Goal: Task Accomplishment & Management: Manage account settings

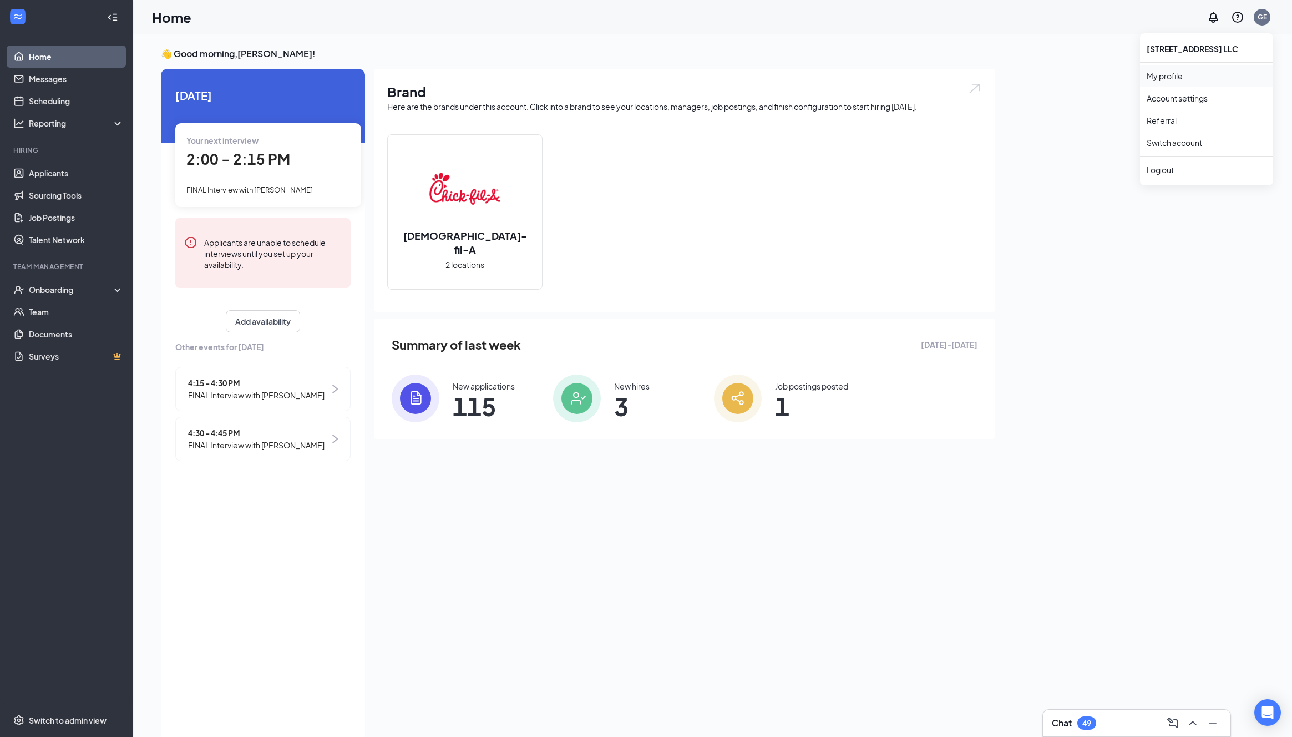
click at [679, 73] on link "My profile" at bounding box center [1207, 75] width 120 height 11
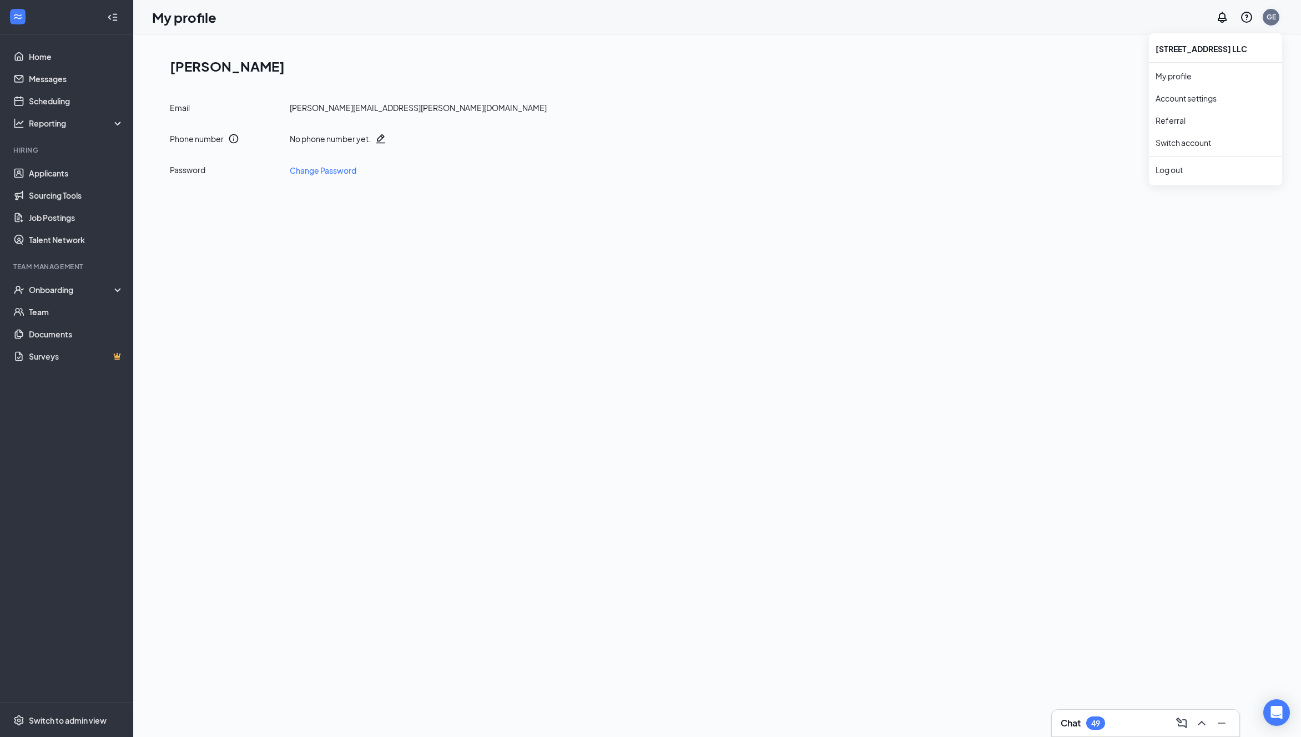
click at [679, 14] on div "GE" at bounding box center [1270, 16] width 9 height 9
click at [679, 101] on link "Account settings" at bounding box center [1215, 98] width 120 height 11
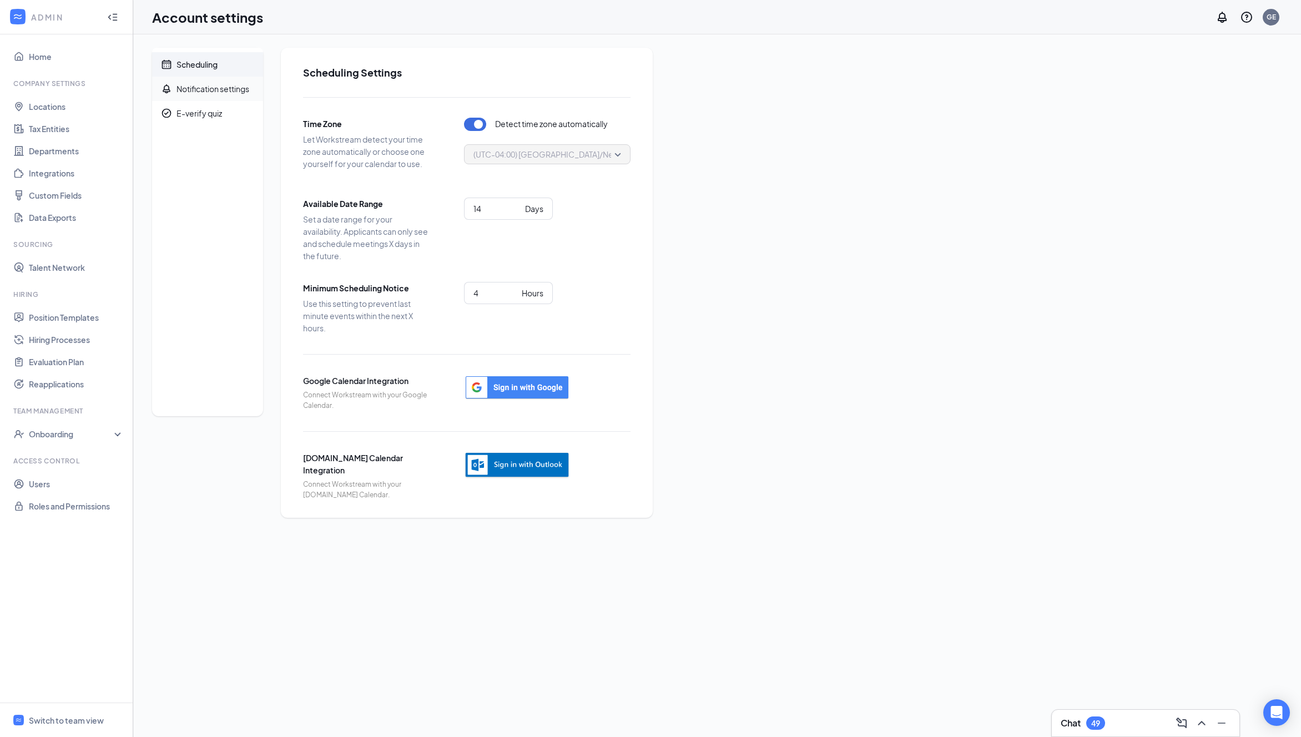
click at [186, 87] on div "Notification settings" at bounding box center [212, 88] width 73 height 11
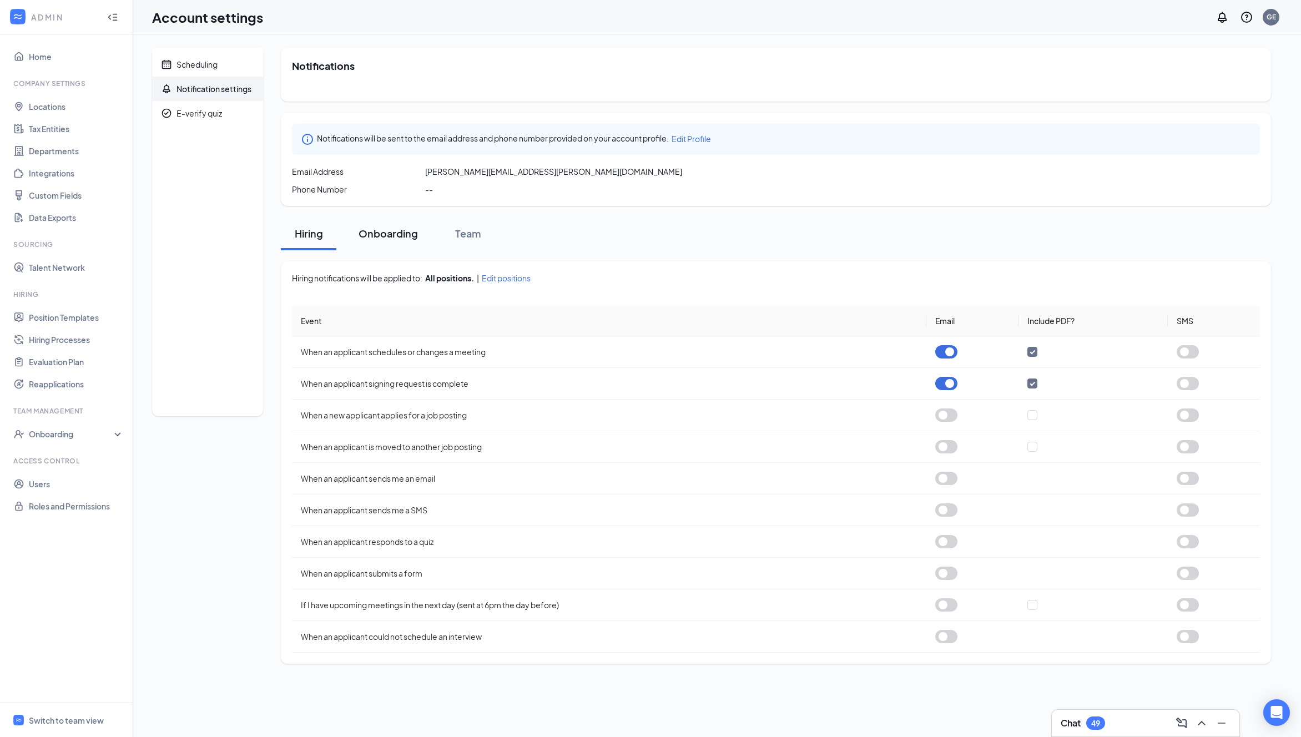
click at [380, 233] on div "Onboarding" at bounding box center [387, 233] width 59 height 14
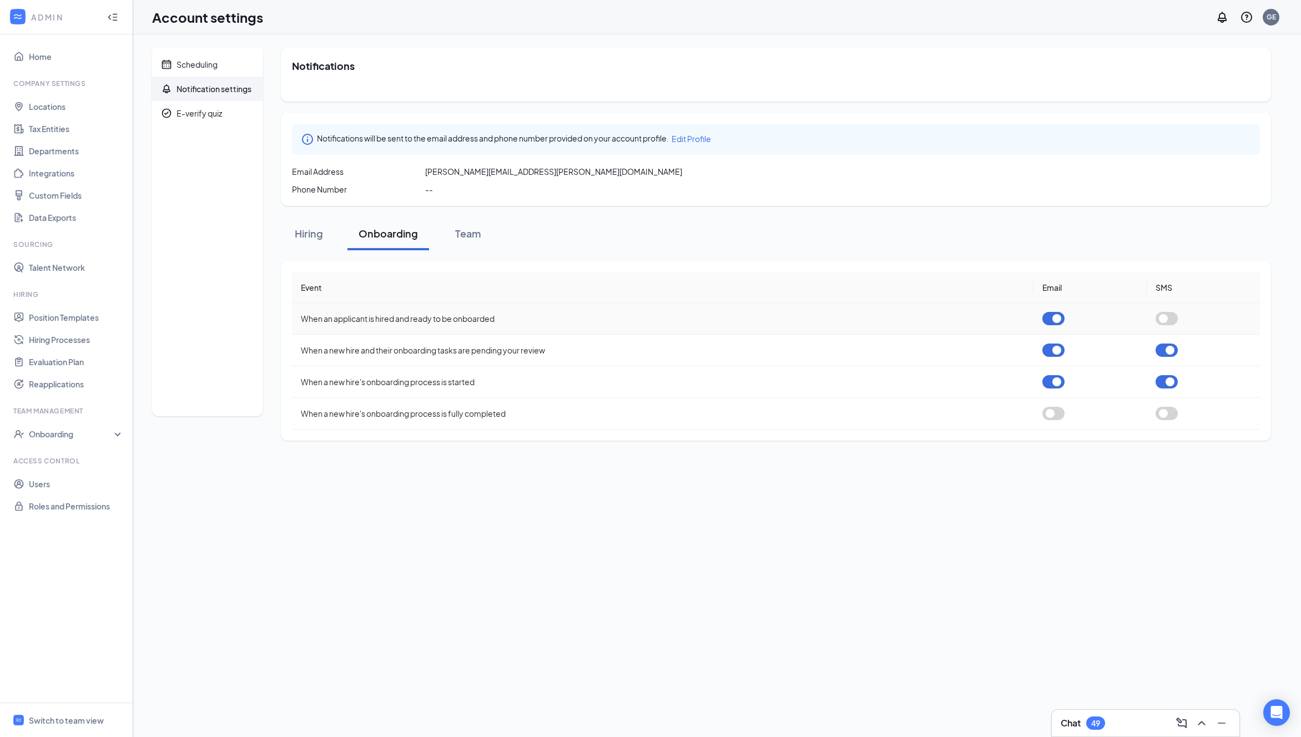
click at [679, 318] on button "button" at bounding box center [1053, 318] width 22 height 13
click at [679, 350] on button "button" at bounding box center [1053, 349] width 22 height 13
click at [679, 351] on button "button" at bounding box center [1166, 349] width 22 height 13
click at [679, 362] on button "button" at bounding box center [1053, 381] width 22 height 13
click at [679, 362] on button "button" at bounding box center [1166, 381] width 22 height 13
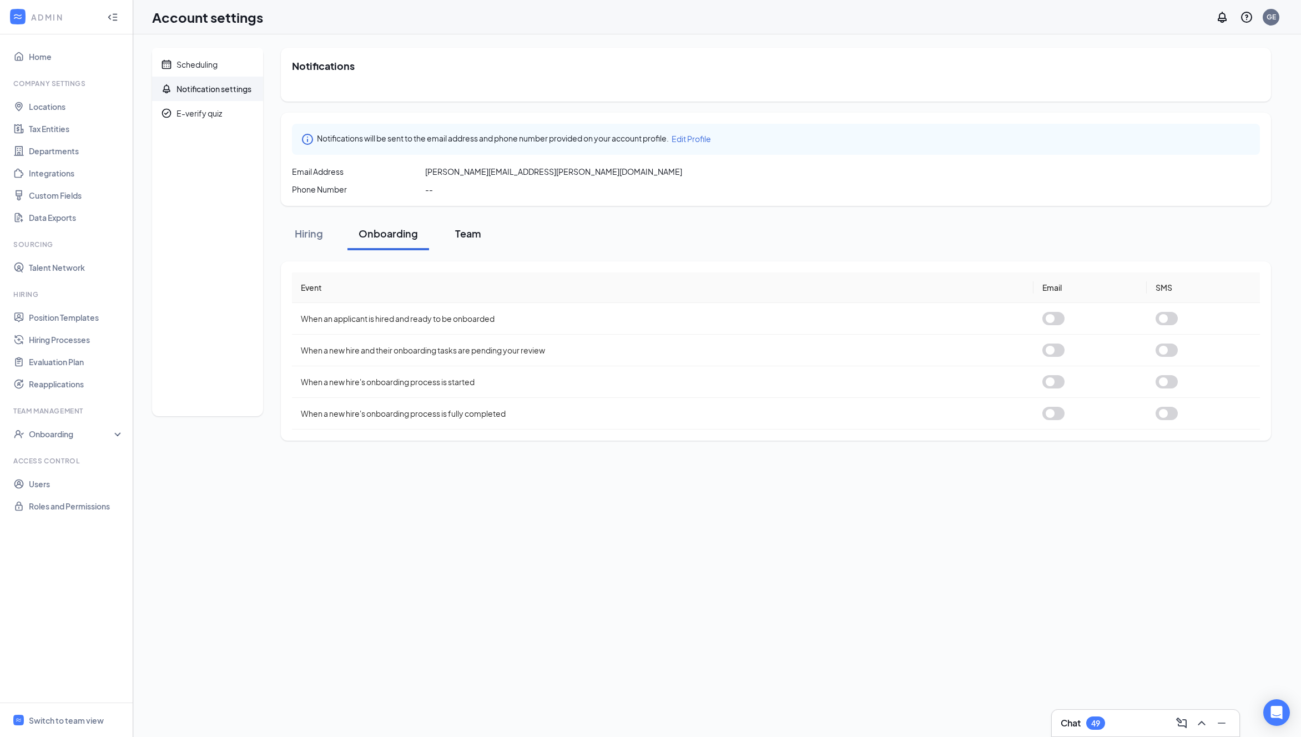
click at [472, 231] on div "Team" at bounding box center [467, 233] width 33 height 14
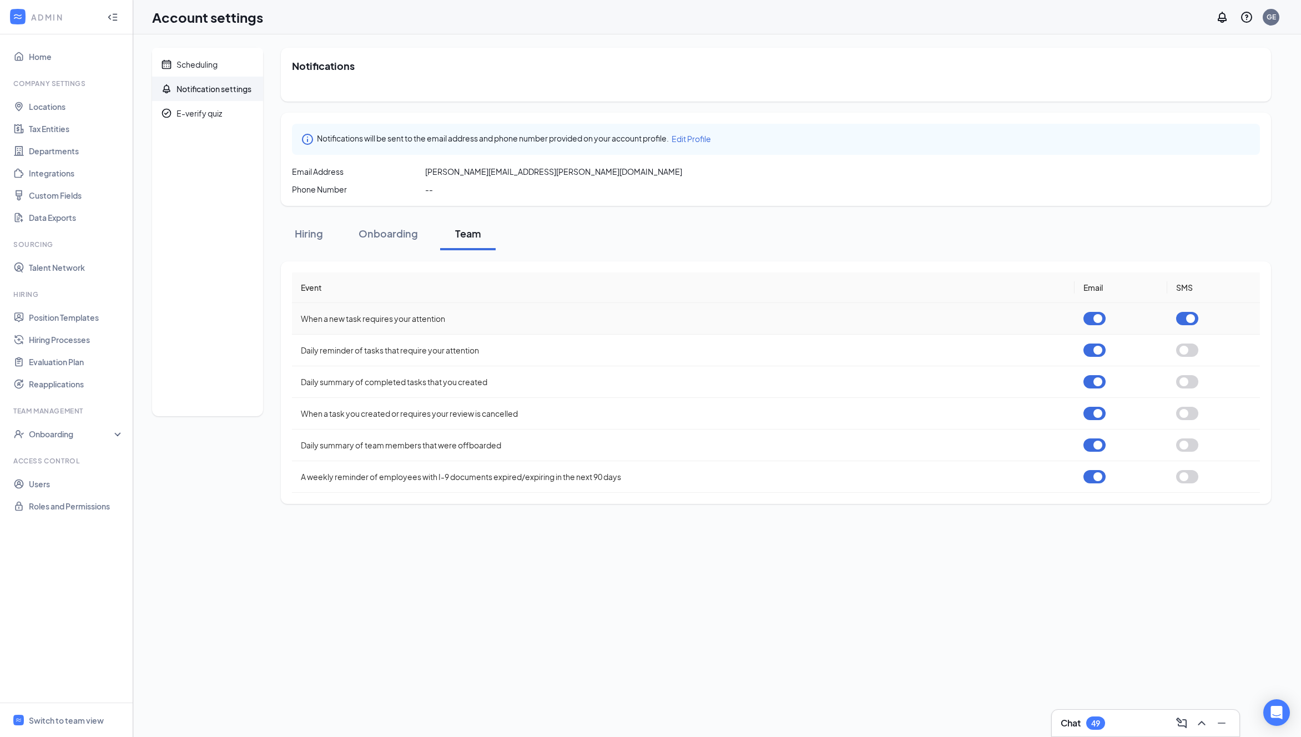
click at [679, 320] on button "button" at bounding box center [1187, 318] width 22 height 13
click at [679, 317] on button "button" at bounding box center [1094, 318] width 22 height 13
click at [679, 349] on button "button" at bounding box center [1094, 349] width 22 height 13
click at [679, 362] on button "button" at bounding box center [1094, 381] width 22 height 13
click at [679, 362] on button "button" at bounding box center [1094, 413] width 22 height 13
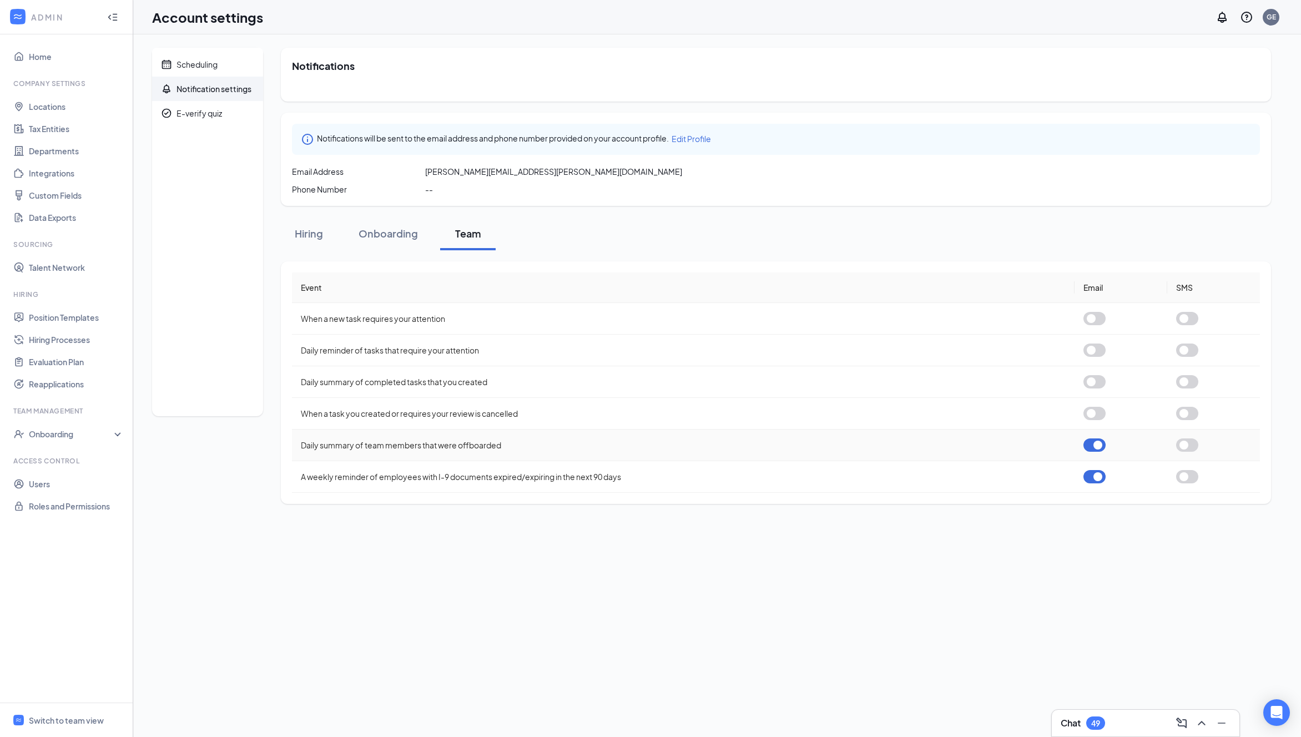
click at [679, 362] on button "button" at bounding box center [1094, 444] width 22 height 13
click at [679, 362] on button "button" at bounding box center [1094, 476] width 22 height 13
click at [396, 235] on div "Onboarding" at bounding box center [387, 233] width 59 height 14
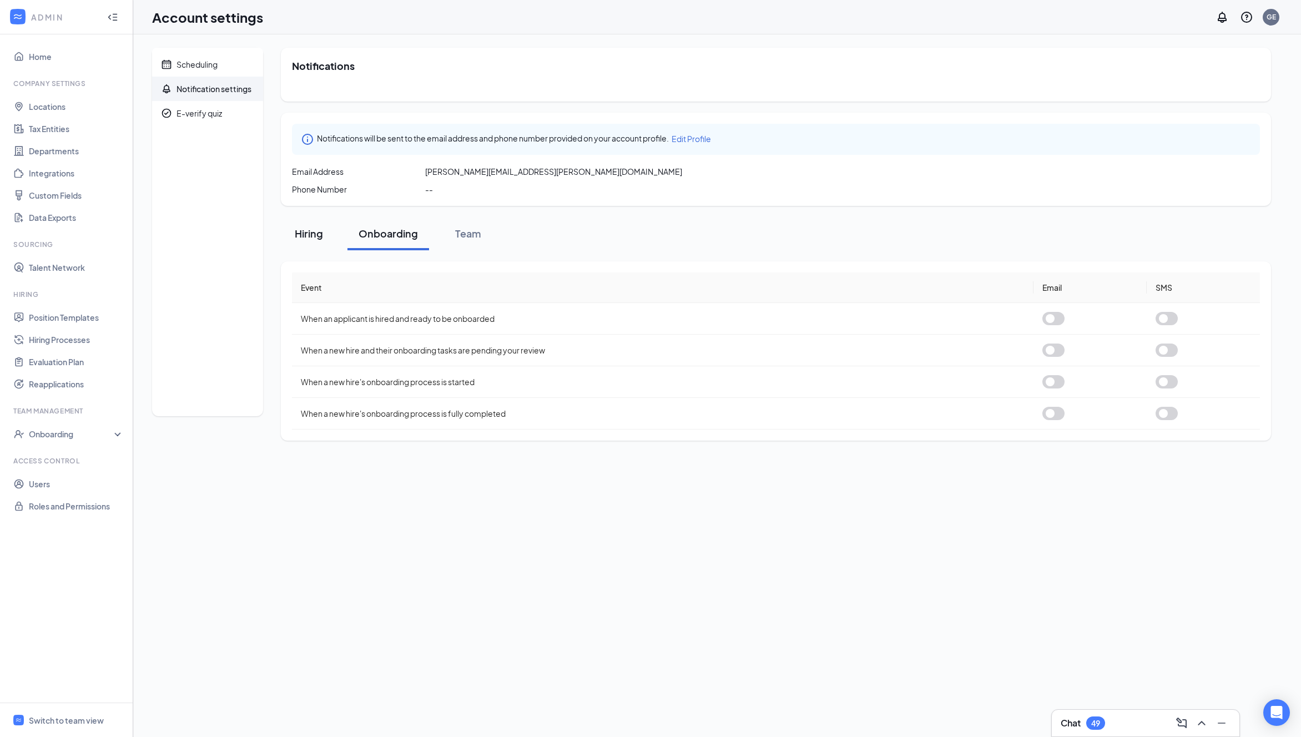
click at [304, 232] on div "Hiring" at bounding box center [308, 233] width 33 height 14
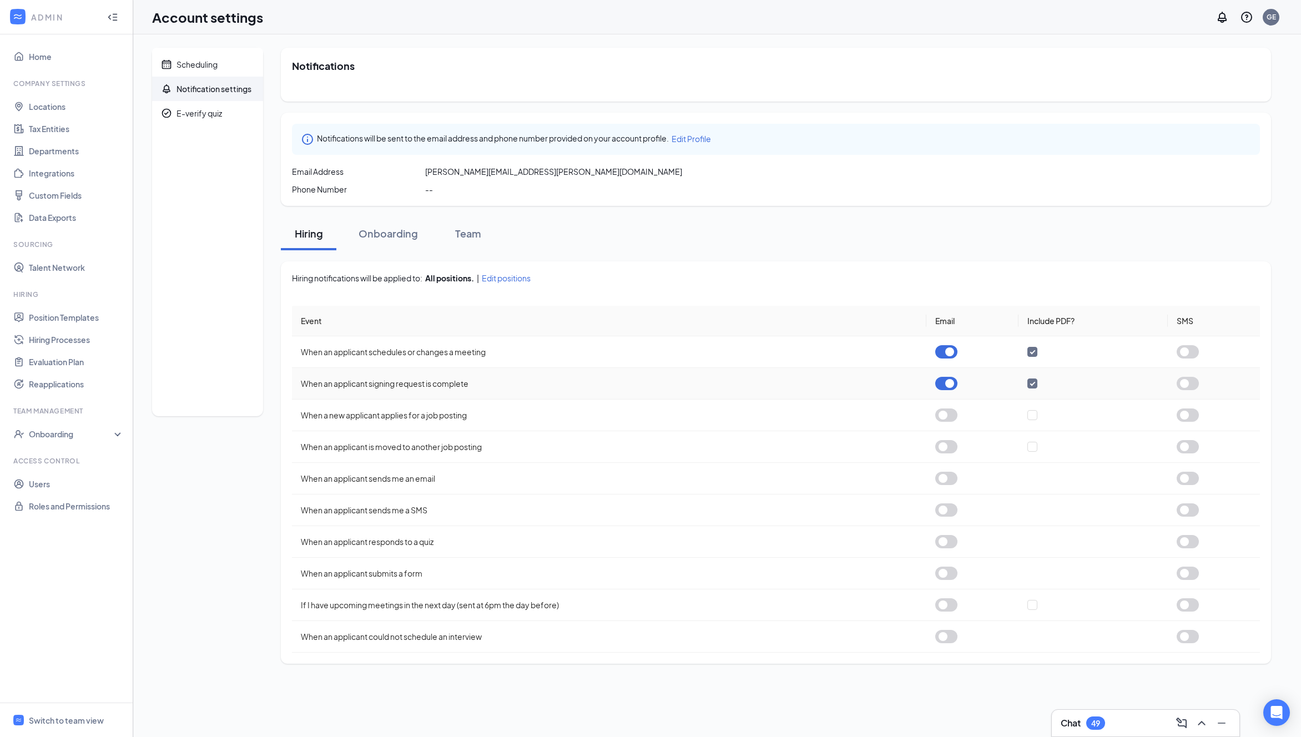
click at [679, 362] on button "button" at bounding box center [946, 383] width 22 height 13
click at [679, 362] on input "checkbox" at bounding box center [1032, 383] width 10 height 10
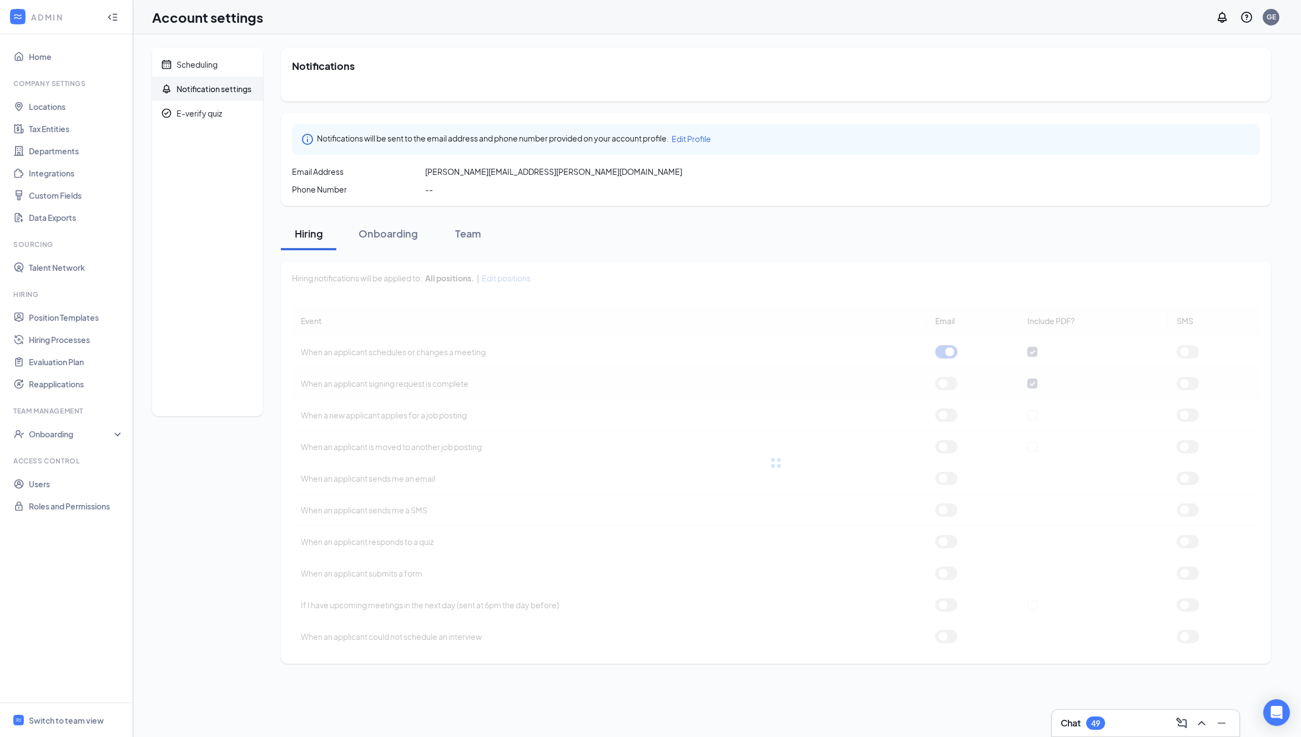
checkbox input "false"
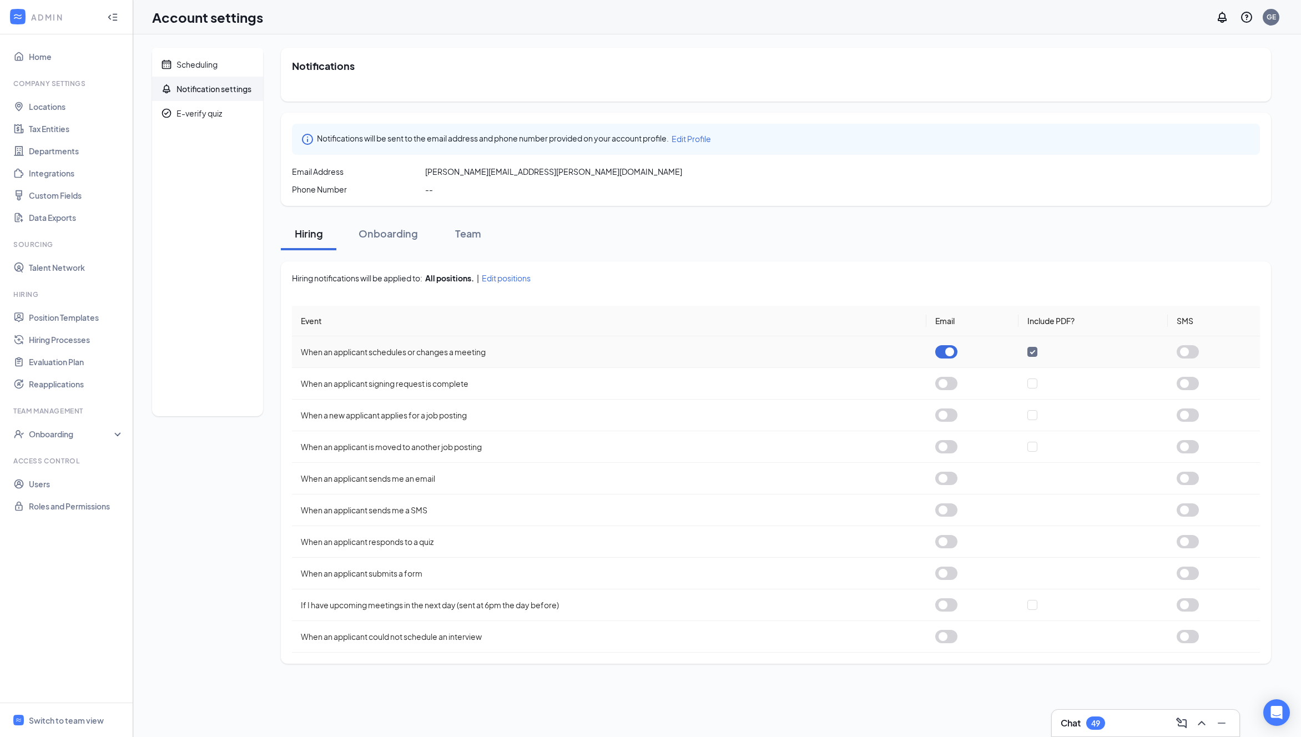
click at [679, 354] on button "button" at bounding box center [946, 351] width 22 height 13
click at [679, 353] on input "checkbox" at bounding box center [1032, 352] width 10 height 10
checkbox input "false"
click at [211, 66] on div "Scheduling" at bounding box center [196, 64] width 41 height 11
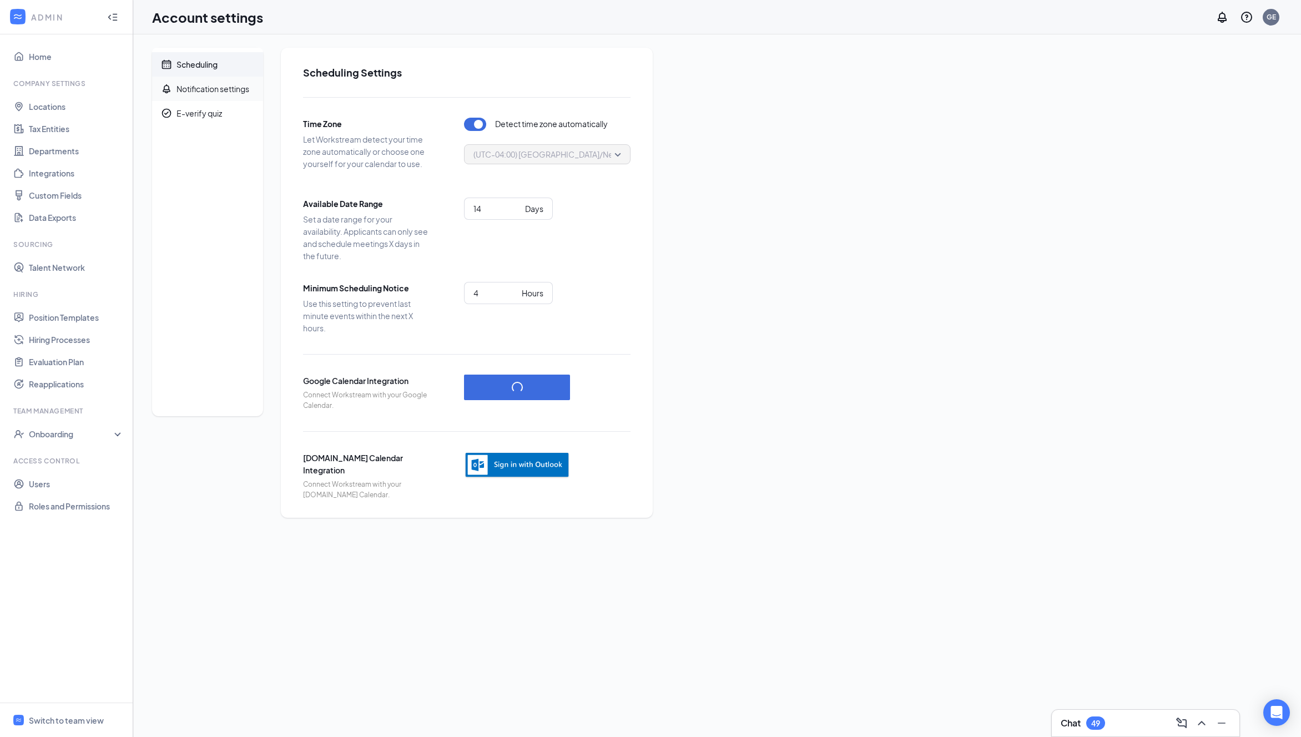
click at [203, 90] on div "Notification settings" at bounding box center [212, 88] width 73 height 11
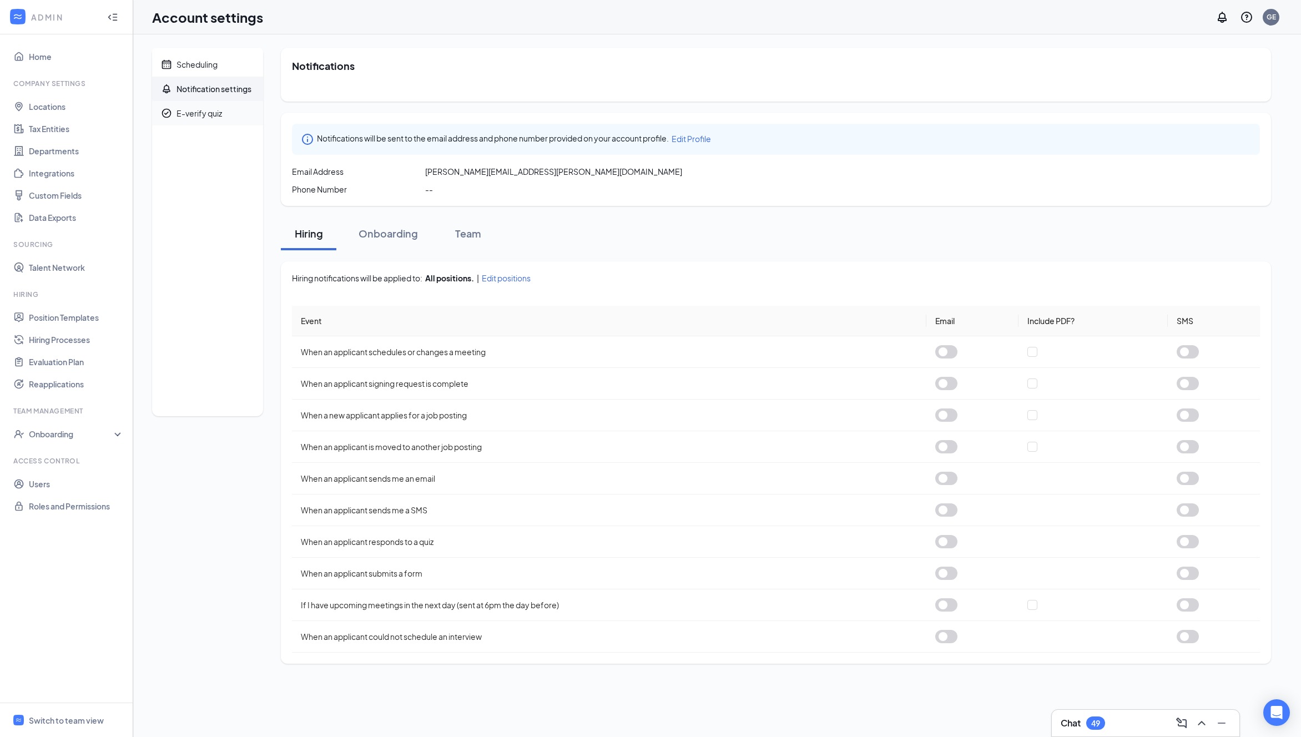
click at [196, 114] on div "E-verify quiz" at bounding box center [198, 113] width 45 height 11
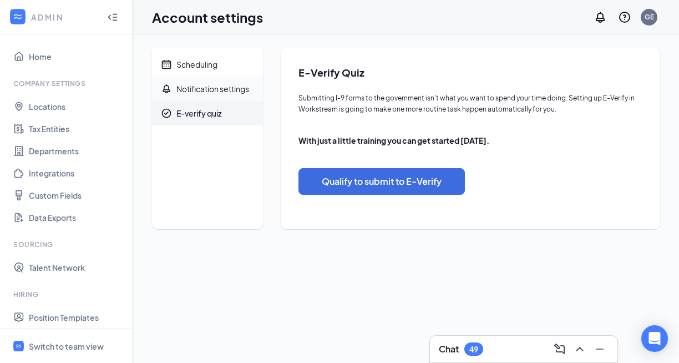
click at [213, 90] on div "Notification settings" at bounding box center [212, 88] width 73 height 11
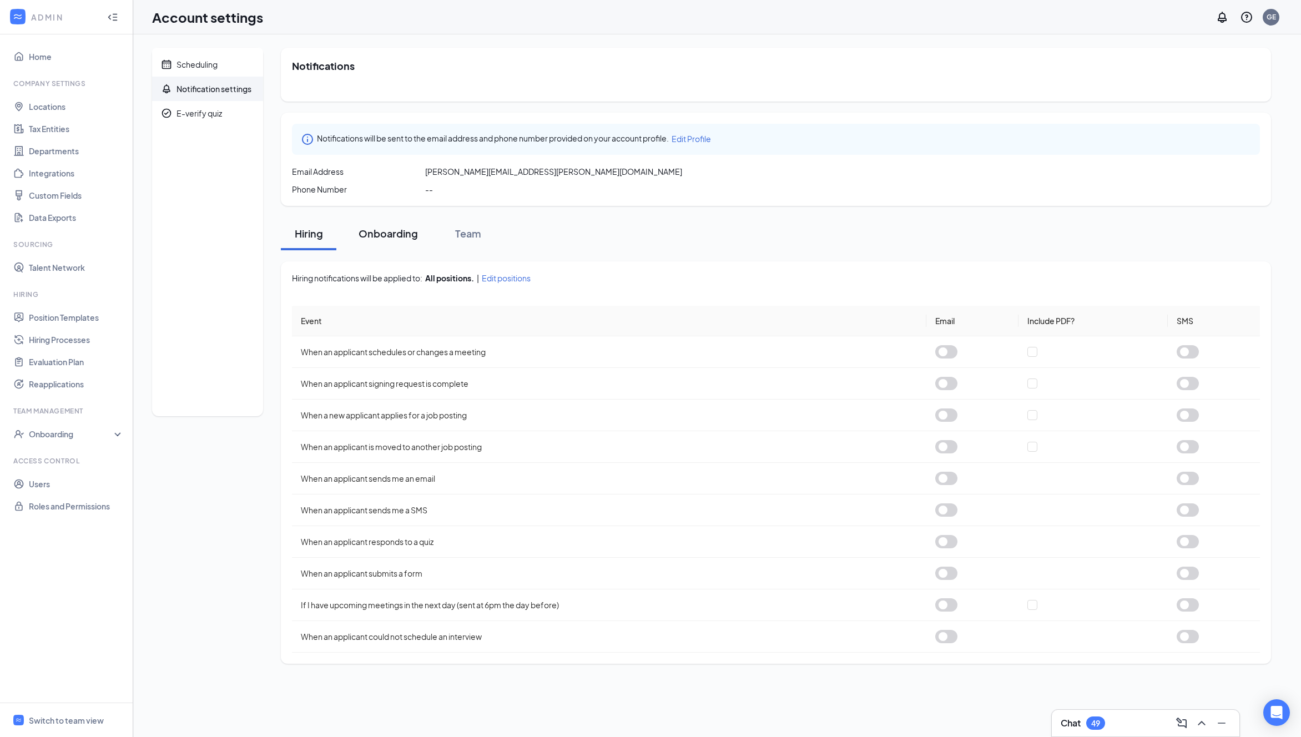
click at [380, 229] on div "Onboarding" at bounding box center [387, 233] width 59 height 14
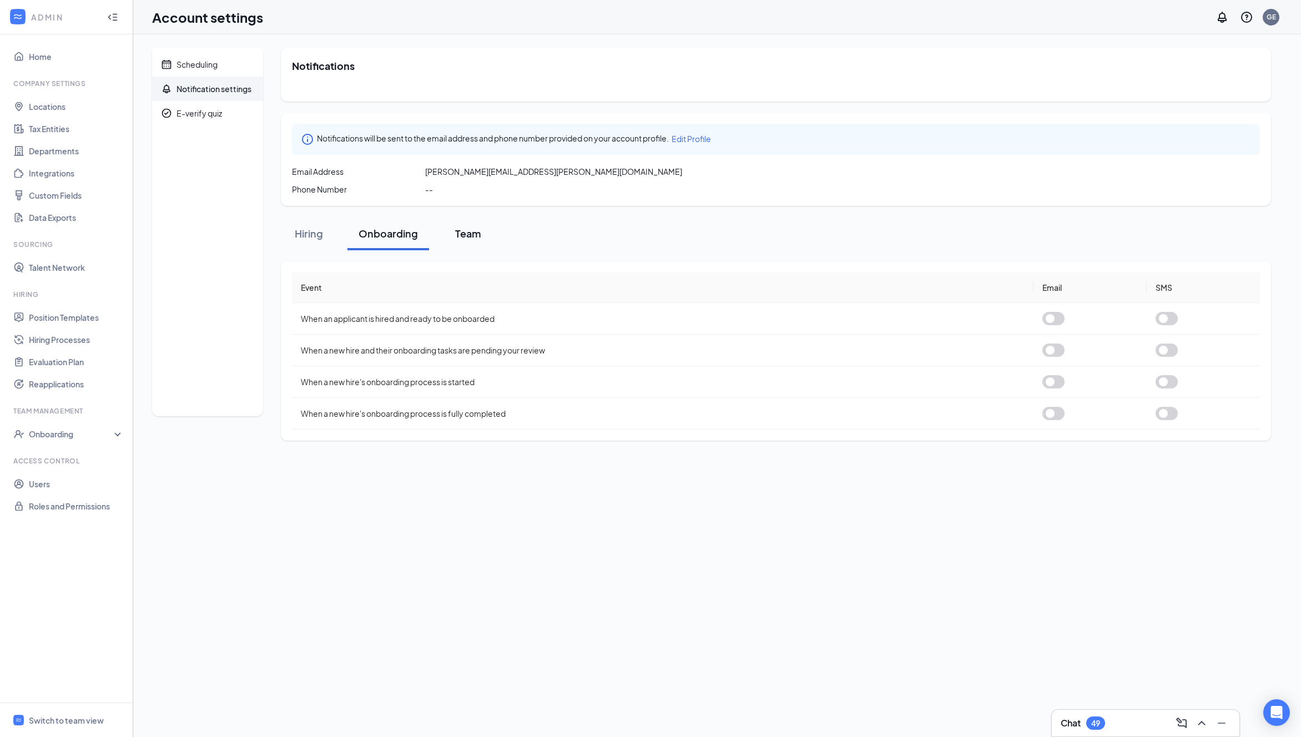
click at [473, 233] on div "Team" at bounding box center [467, 233] width 33 height 14
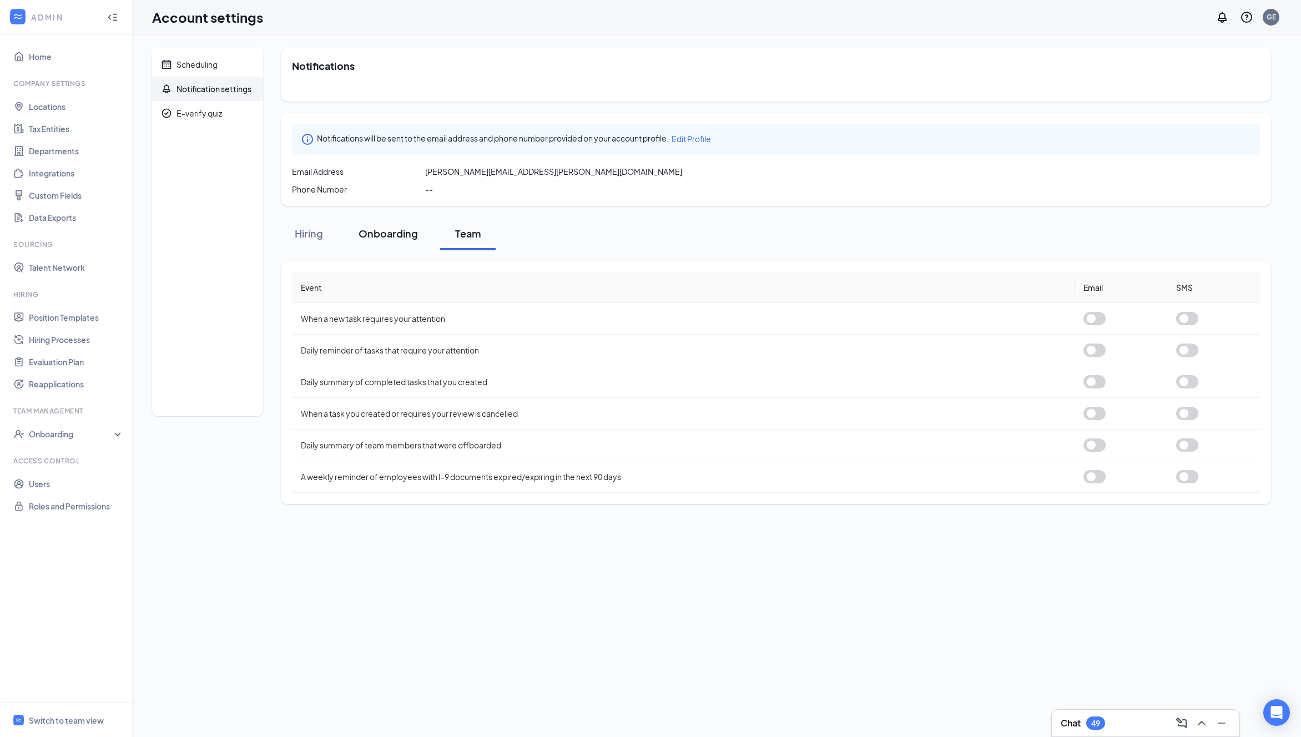
click at [395, 232] on div "Onboarding" at bounding box center [387, 233] width 59 height 14
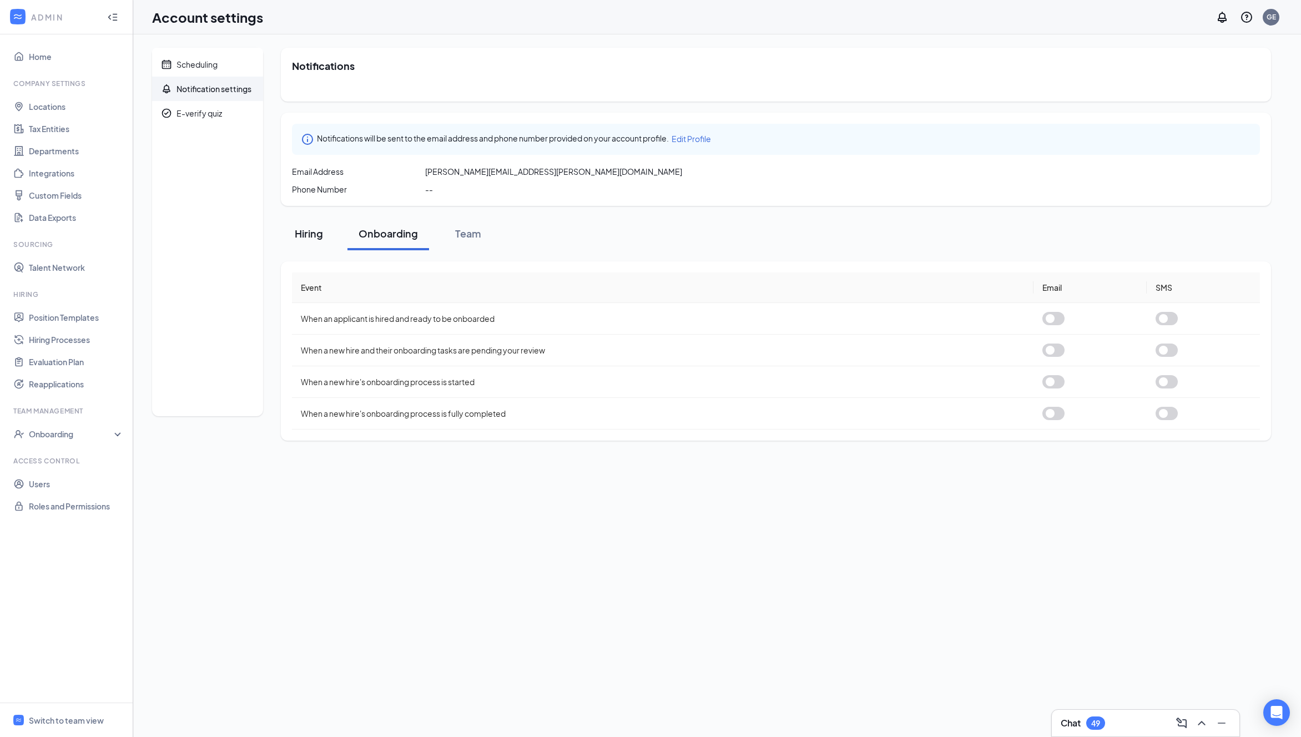
click at [296, 233] on div "Hiring" at bounding box center [308, 233] width 33 height 14
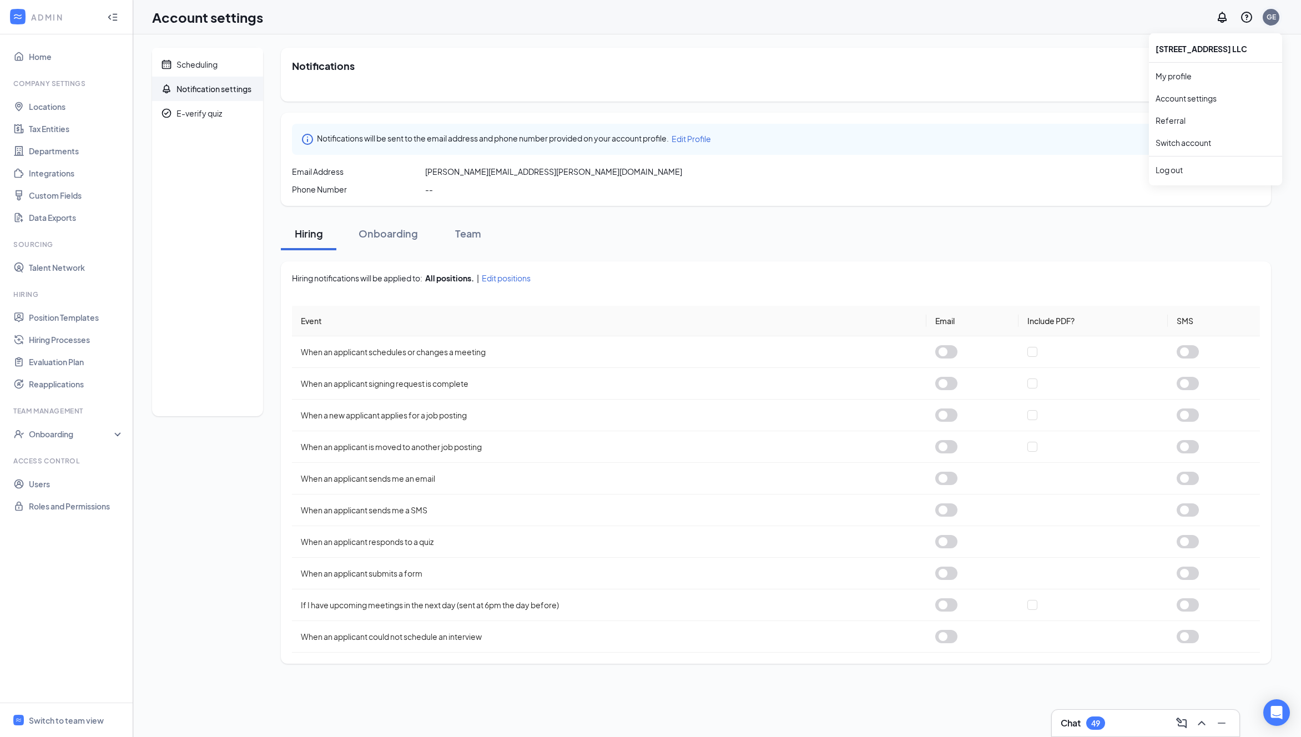
click at [679, 16] on div "GE" at bounding box center [1270, 16] width 9 height 9
click at [679, 139] on link "Switch account" at bounding box center [1182, 143] width 55 height 10
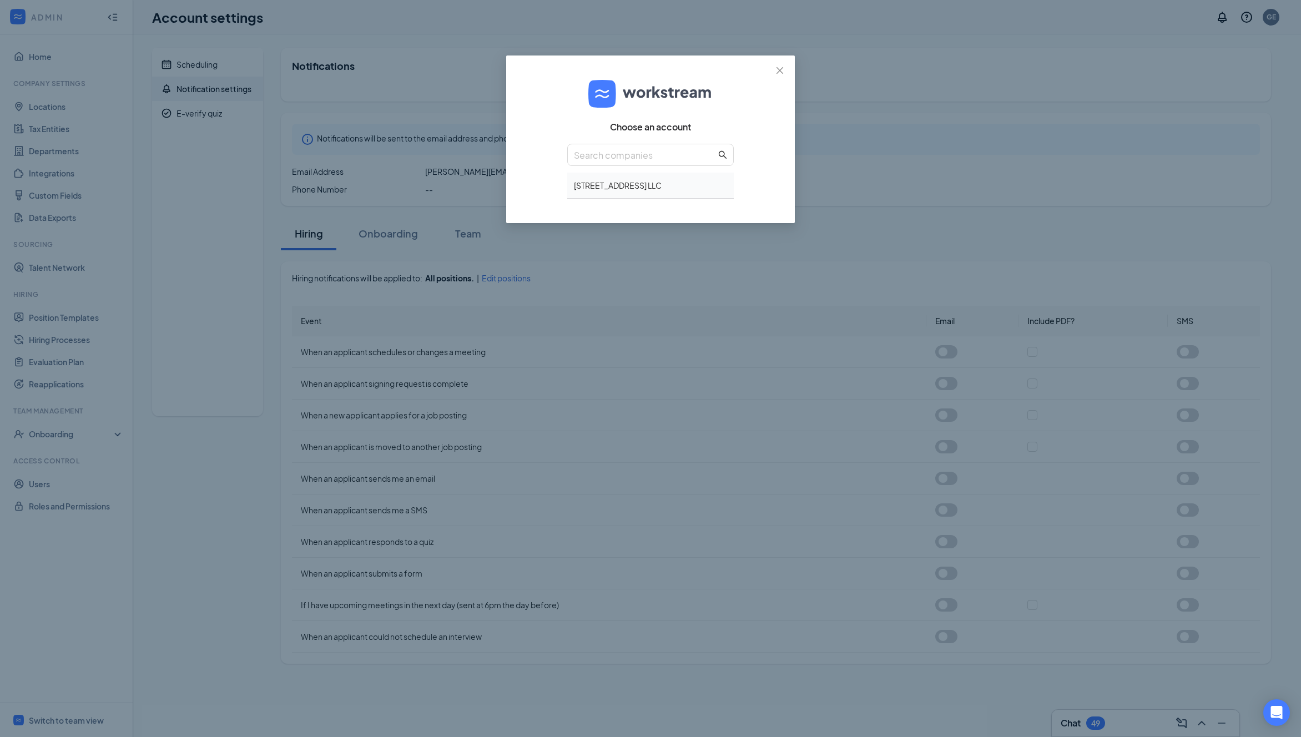
click at [631, 186] on div "[STREET_ADDRESS] LLC" at bounding box center [650, 186] width 166 height 26
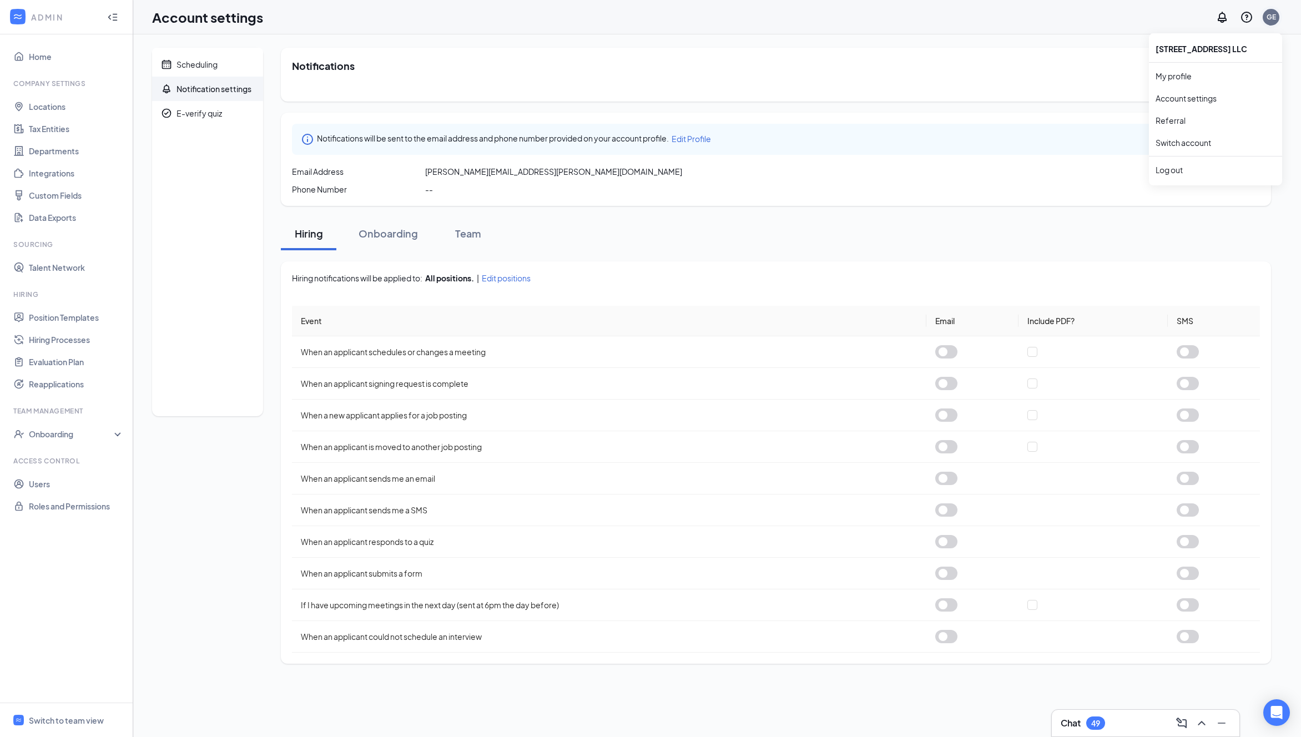
click at [1273, 16] on div "GE" at bounding box center [1270, 16] width 9 height 9
click at [1179, 144] on link "Switch account" at bounding box center [1182, 143] width 55 height 10
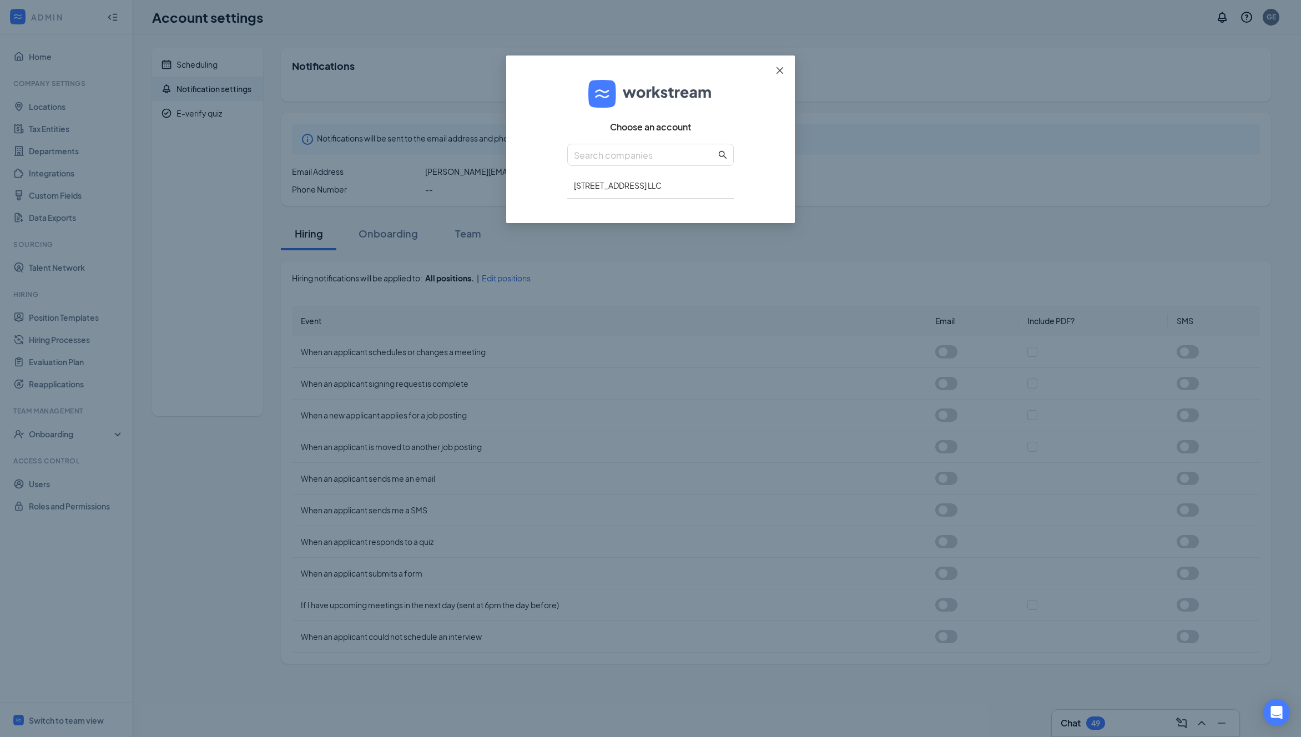
click at [780, 69] on icon "close" at bounding box center [779, 70] width 9 height 9
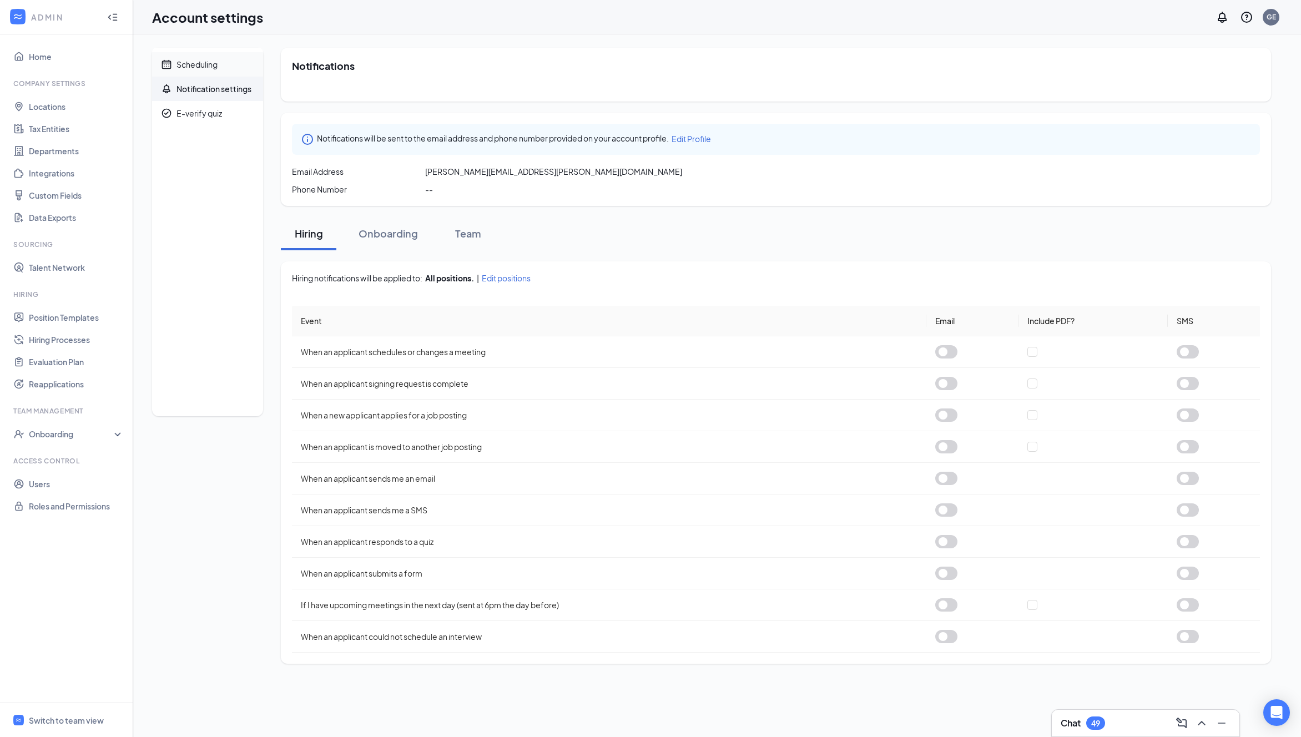
click at [191, 64] on div "Scheduling" at bounding box center [196, 64] width 41 height 11
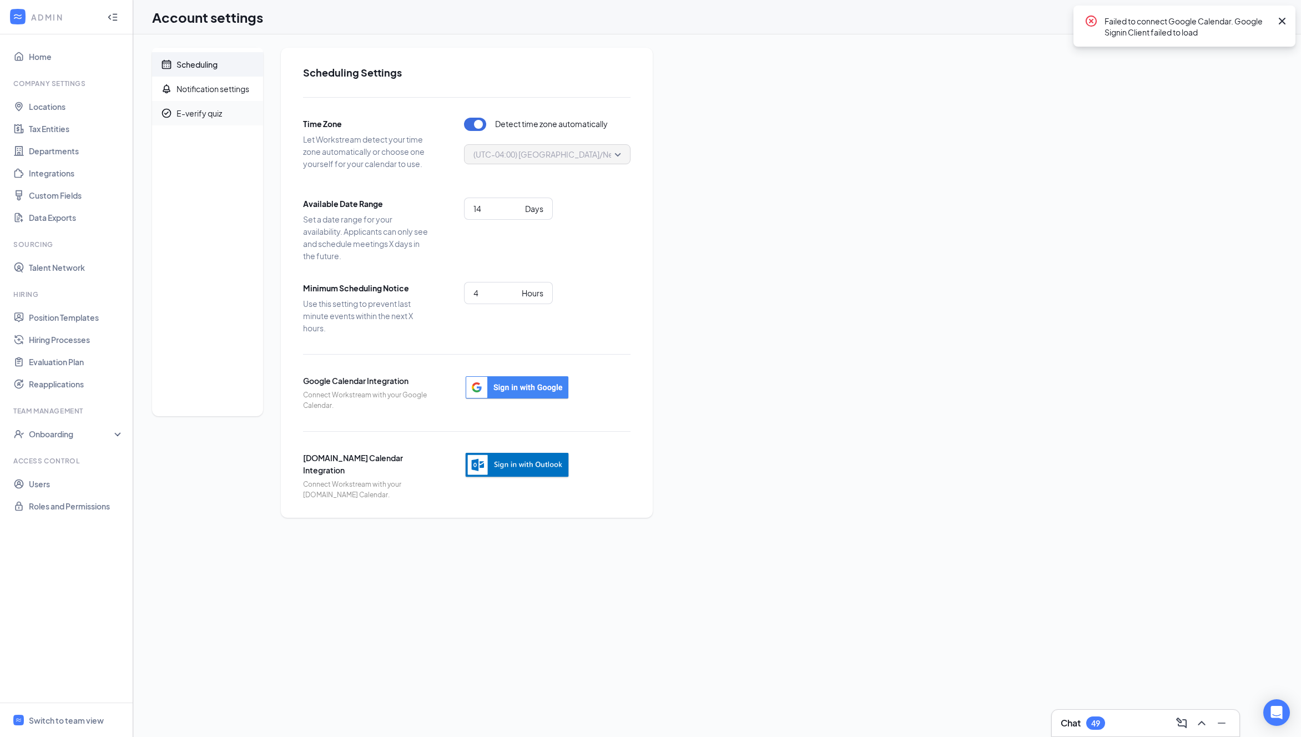
click at [208, 110] on div "E-verify quiz" at bounding box center [198, 113] width 45 height 11
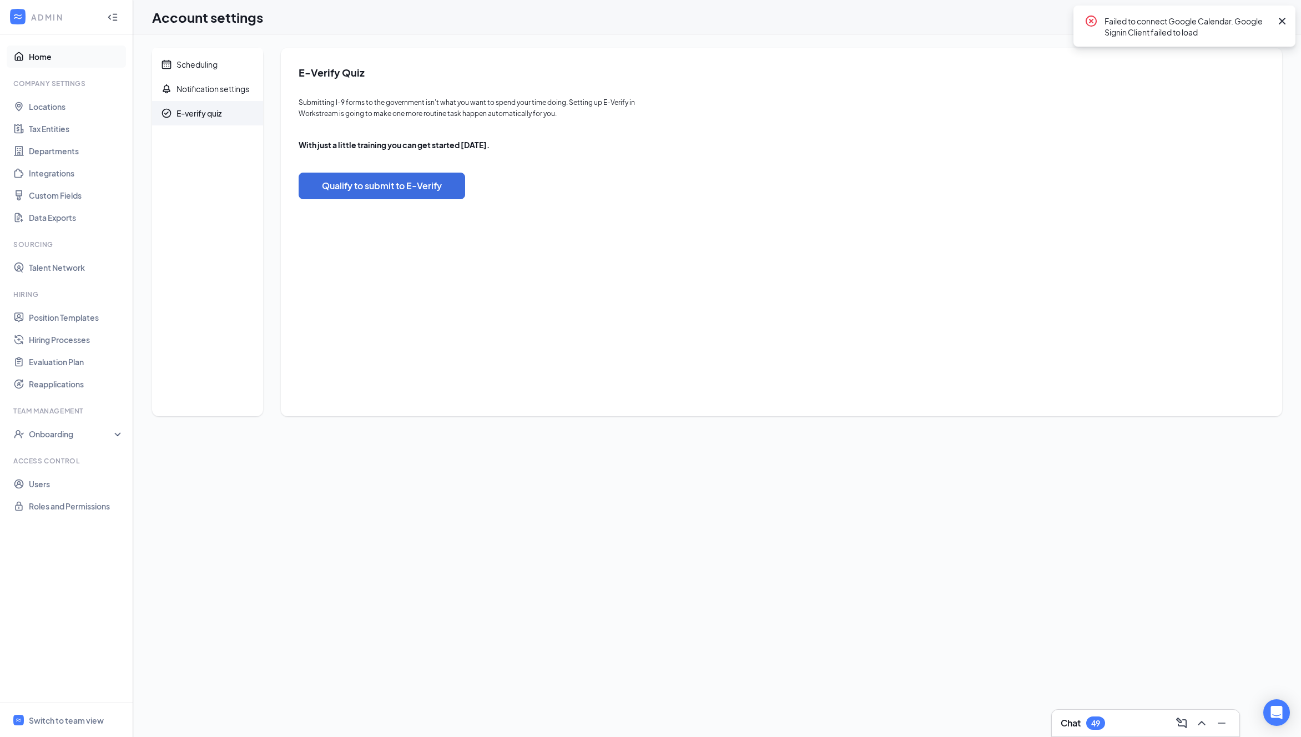
click at [36, 55] on link "Home" at bounding box center [76, 56] width 95 height 22
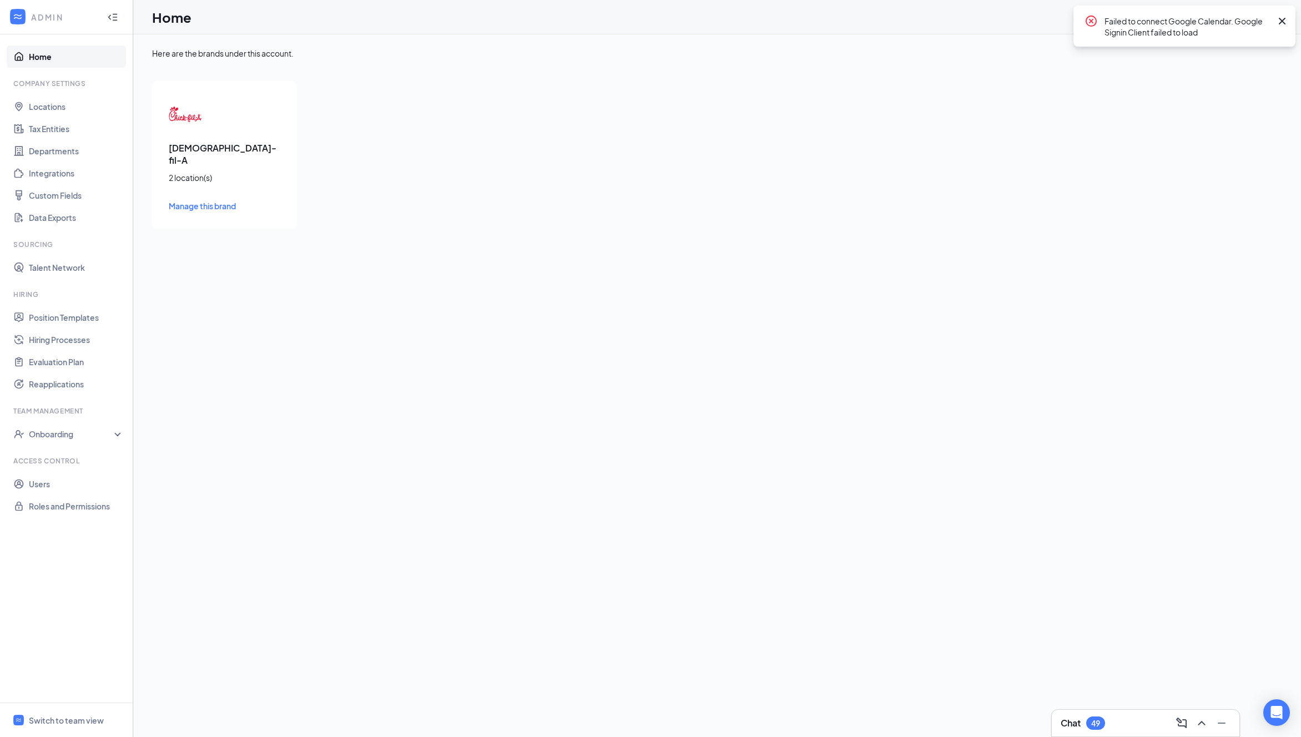
click at [115, 18] on icon "Collapse" at bounding box center [112, 17] width 11 height 11
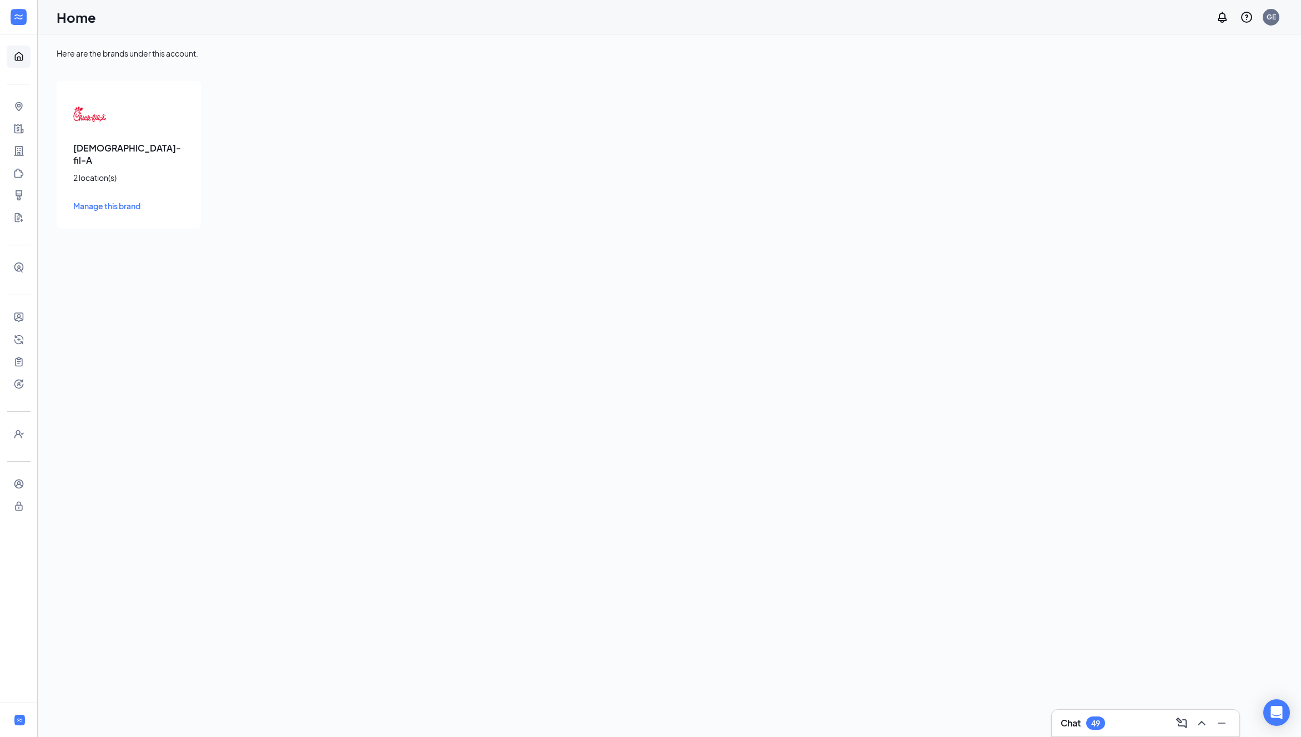
click at [115, 201] on span "Manage this brand" at bounding box center [106, 206] width 67 height 10
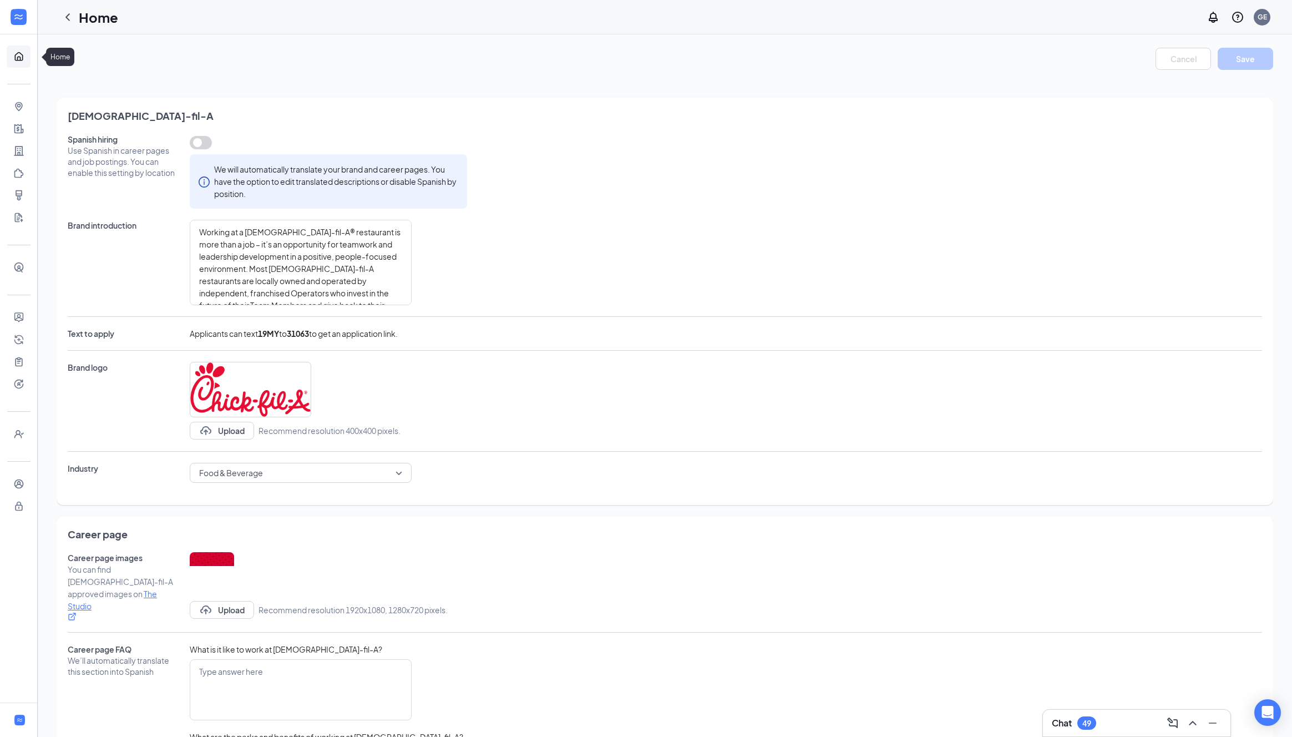
click at [29, 56] on link "Home" at bounding box center [34, 56] width 11 height 22
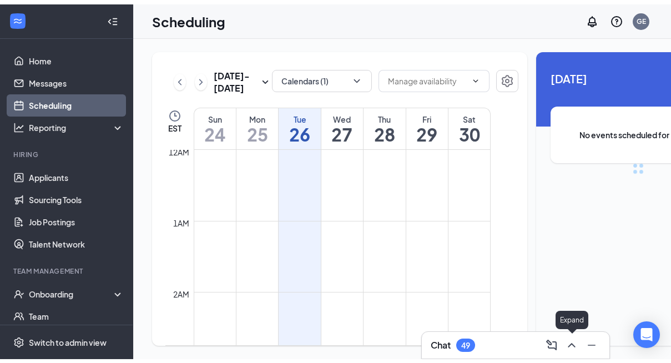
scroll to position [545, 0]
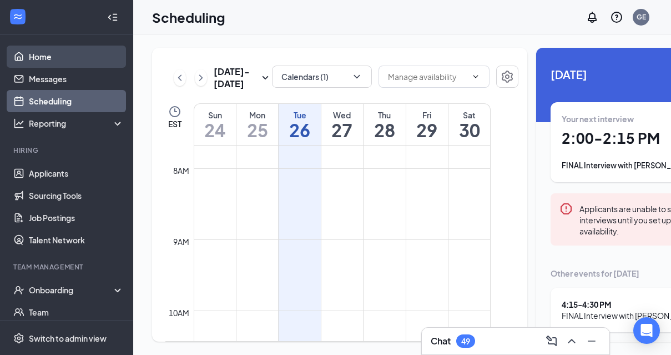
click at [42, 59] on link "Home" at bounding box center [76, 56] width 95 height 22
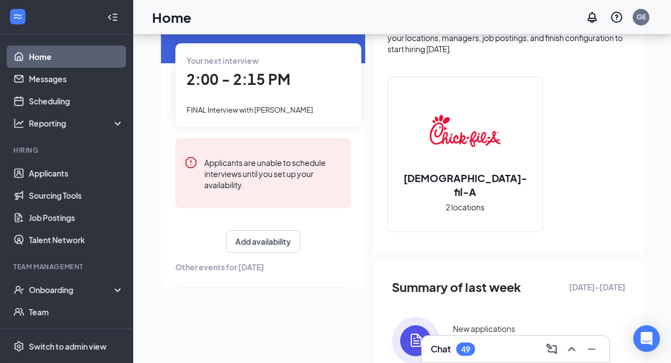
scroll to position [141, 0]
